Goal: Transaction & Acquisition: Purchase product/service

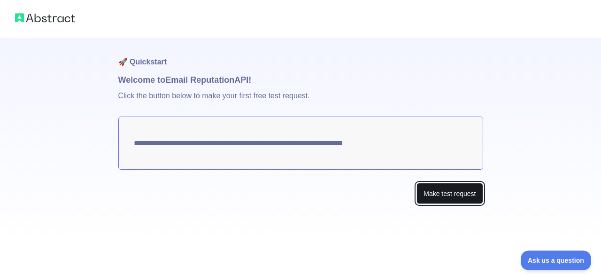
click at [471, 193] on button "Make test request" at bounding box center [449, 193] width 66 height 21
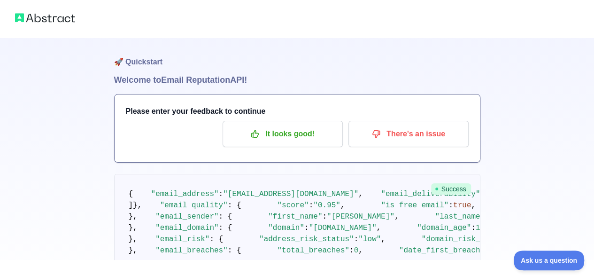
click at [407, 81] on h1 "Welcome to Email Reputation API!" at bounding box center [297, 79] width 366 height 13
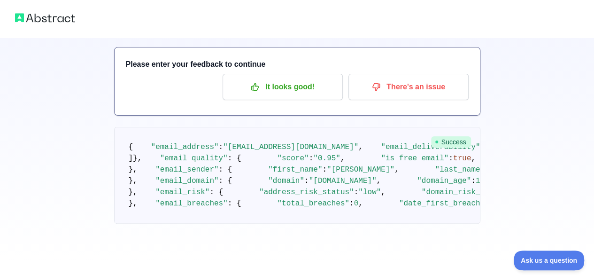
scroll to position [47, 0]
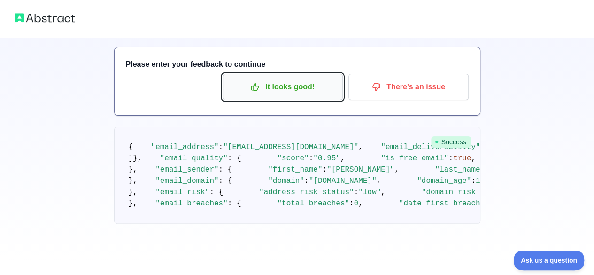
click at [283, 85] on p "It looks good!" at bounding box center [282, 87] width 106 height 16
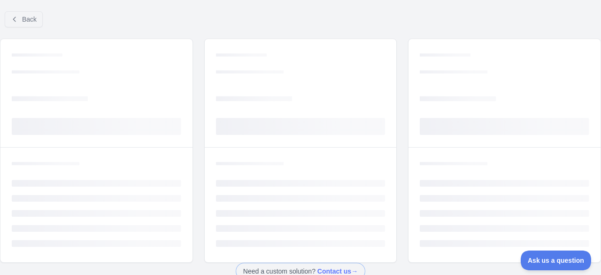
click at [300, 95] on span "Loading..." at bounding box center [300, 99] width 169 height 14
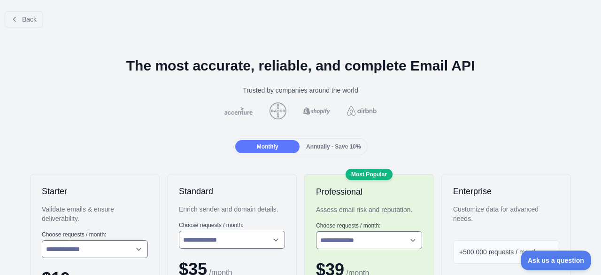
click at [311, 147] on span "Annually - Save 10%" at bounding box center [333, 146] width 55 height 7
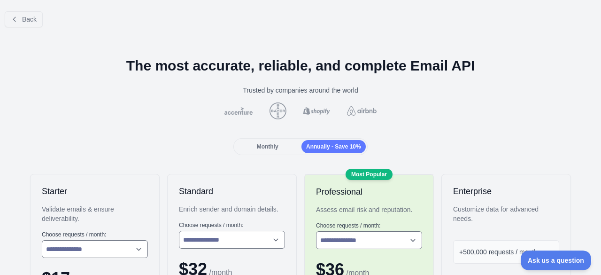
click at [277, 147] on div "Monthly" at bounding box center [267, 146] width 64 height 13
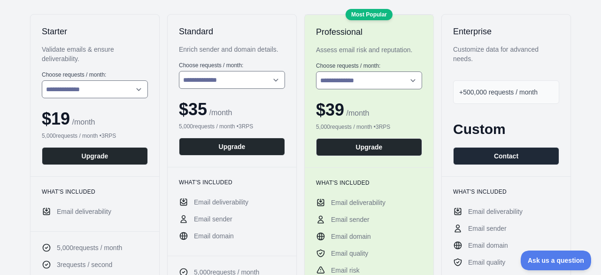
scroll to position [141, 0]
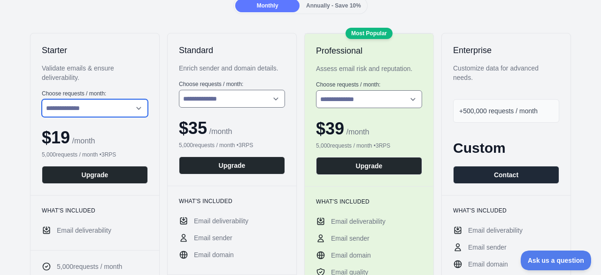
click at [113, 106] on select "**********" at bounding box center [95, 108] width 106 height 18
click at [127, 107] on select "**********" at bounding box center [95, 108] width 106 height 18
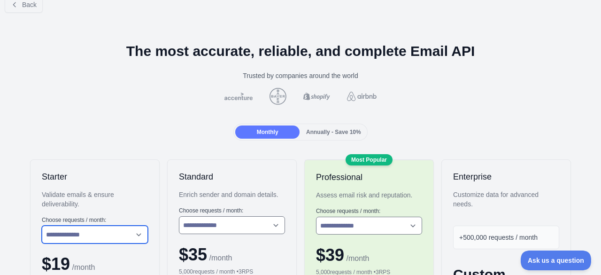
scroll to position [0, 0]
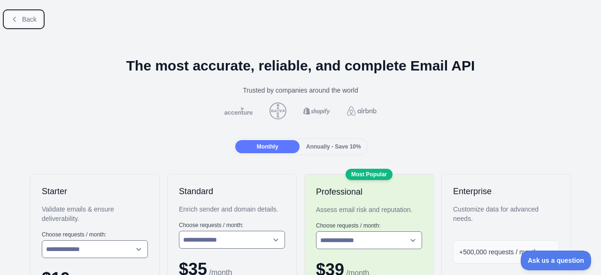
click at [28, 19] on span "Back" at bounding box center [29, 19] width 15 height 8
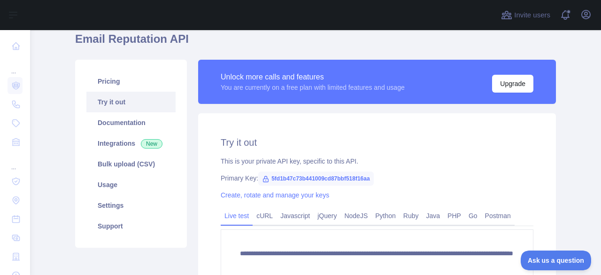
scroll to position [47, 0]
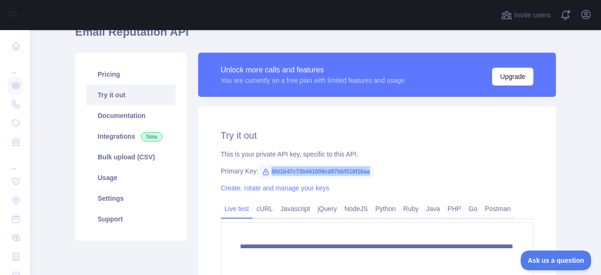
drag, startPoint x: 375, startPoint y: 174, endPoint x: 260, endPoint y: 176, distance: 114.5
click at [260, 176] on div "Primary Key: 5fd1b47c73b441009cd87bbf518f16aa" at bounding box center [377, 170] width 313 height 9
copy span "5fd1b47c73b441009cd87bbf518f16aa"
click at [359, 173] on span "5fd1b47c73b441009cd87bbf518f16aa" at bounding box center [315, 171] width 115 height 14
drag, startPoint x: 369, startPoint y: 170, endPoint x: 267, endPoint y: 170, distance: 102.3
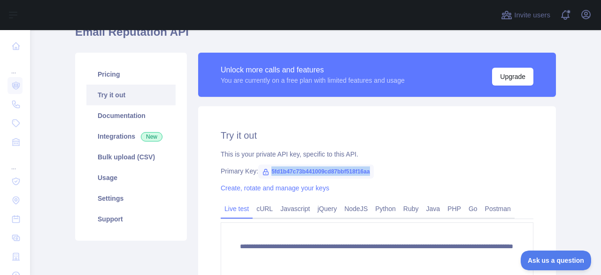
click at [267, 170] on span "5fd1b47c73b441009cd87bbf518f16aa" at bounding box center [315, 171] width 115 height 14
copy span "5fd1b47c73b441009cd87bbf518f16aa"
click at [370, 169] on div "Primary Key: 5fd1b47c73b441009cd87bbf518f16aa" at bounding box center [377, 170] width 313 height 9
drag, startPoint x: 370, startPoint y: 169, endPoint x: 301, endPoint y: 171, distance: 68.5
click at [301, 171] on div "Primary Key: 5fd1b47c73b441009cd87bbf518f16aa" at bounding box center [377, 170] width 313 height 9
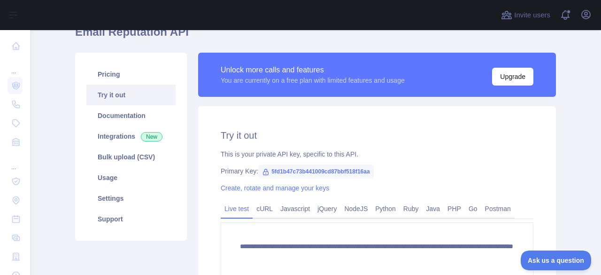
click at [361, 121] on div "**********" at bounding box center [377, 217] width 358 height 223
click at [289, 191] on link "Create, rotate and manage your keys" at bounding box center [275, 188] width 108 height 8
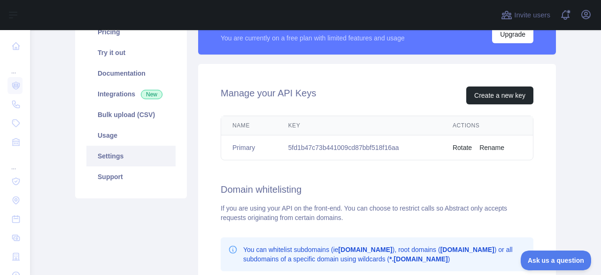
scroll to position [94, 0]
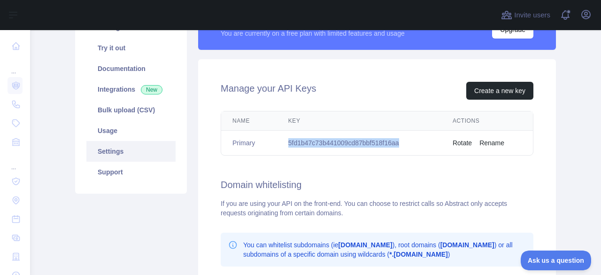
drag, startPoint x: 404, startPoint y: 144, endPoint x: 279, endPoint y: 148, distance: 124.9
click at [279, 148] on td "5fd1b47c73b441009cd87bbf518f16aa" at bounding box center [359, 142] width 164 height 25
click at [485, 89] on button "Create a new key" at bounding box center [499, 91] width 67 height 18
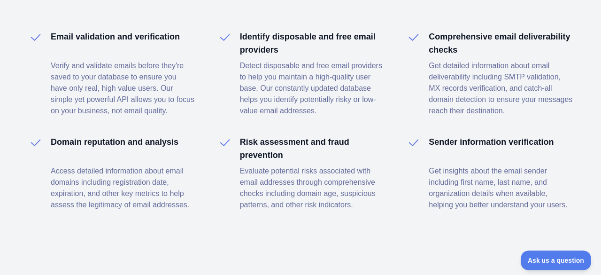
scroll to position [1475, 0]
